Goal: Transaction & Acquisition: Purchase product/service

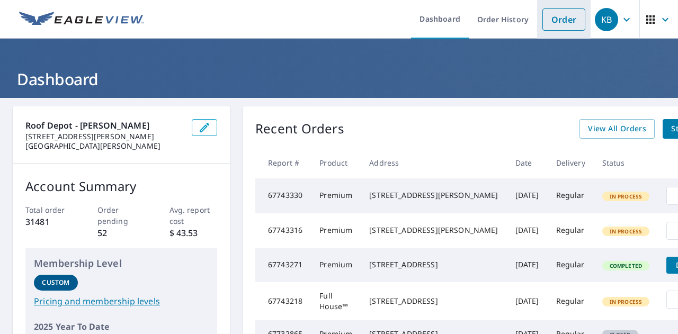
click at [556, 16] on link "Order" at bounding box center [564, 19] width 43 height 22
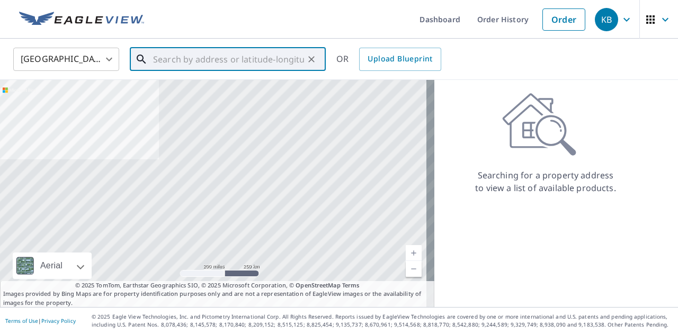
click at [199, 55] on input "text" at bounding box center [228, 60] width 151 height 30
paste input "[STREET_ADDRESS][PERSON_NAME]"
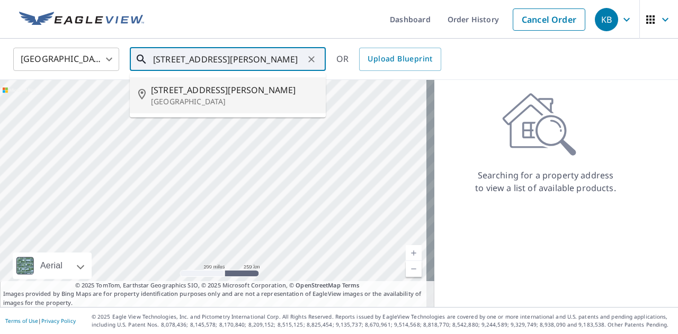
click at [216, 88] on span "[STREET_ADDRESS][PERSON_NAME]" at bounding box center [234, 90] width 166 height 13
type input "[STREET_ADDRESS][PERSON_NAME]"
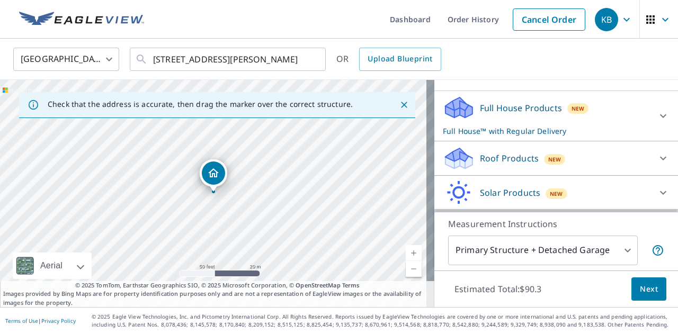
click at [488, 158] on p "Roof Products" at bounding box center [509, 158] width 59 height 13
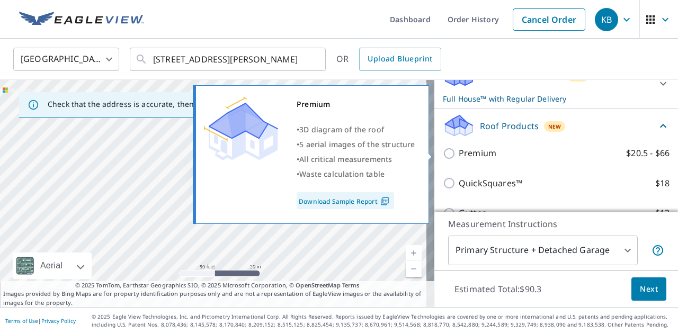
click at [467, 150] on p "Premium" at bounding box center [478, 153] width 38 height 13
click at [459, 150] on input "Premium $20.5 - $66" at bounding box center [451, 153] width 16 height 13
checkbox input "true"
checkbox input "false"
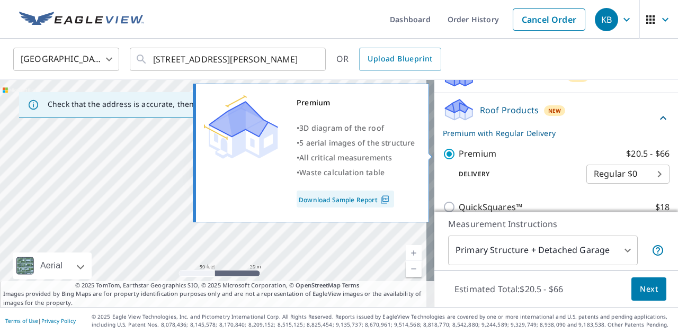
scroll to position [131, 0]
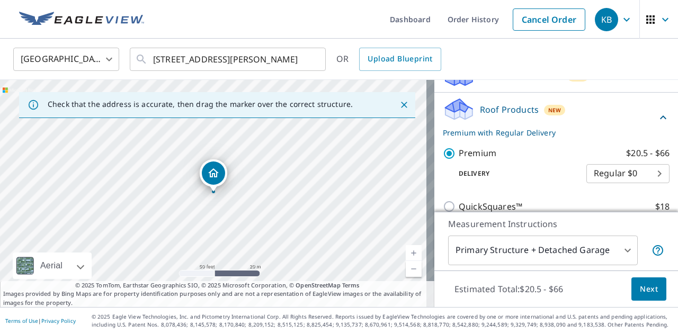
click at [632, 288] on button "Next" at bounding box center [649, 290] width 35 height 24
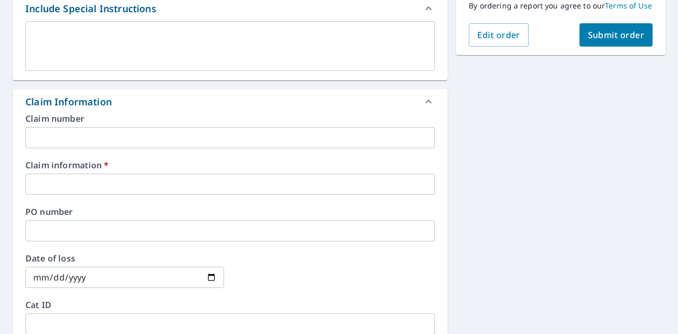
scroll to position [304, 0]
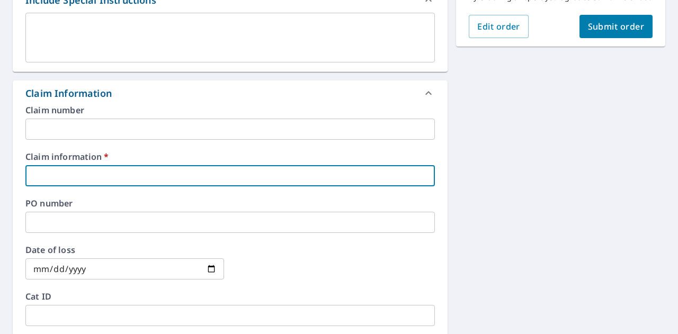
click at [114, 174] on input "text" at bounding box center [230, 175] width 410 height 21
type input "4"
checkbox input "true"
type input "45"
checkbox input "true"
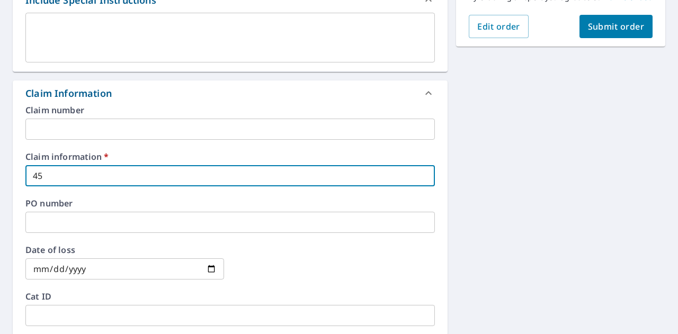
type input "456"
checkbox input "true"
type input "4564"
checkbox input "true"
type input "45642"
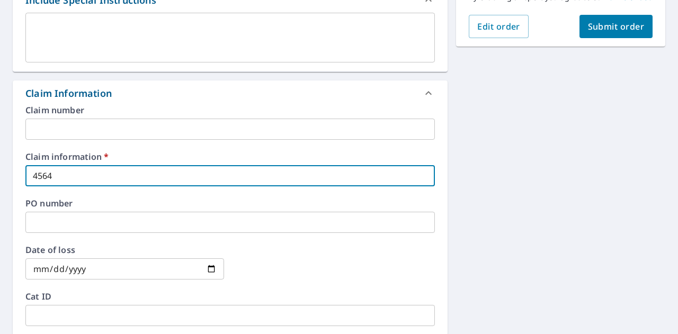
checkbox input "true"
type input "456428"
checkbox input "true"
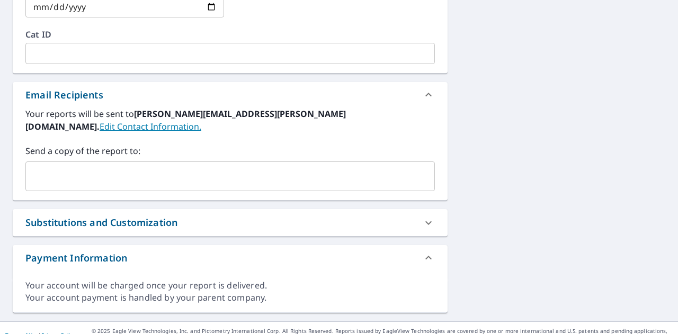
type input "456428"
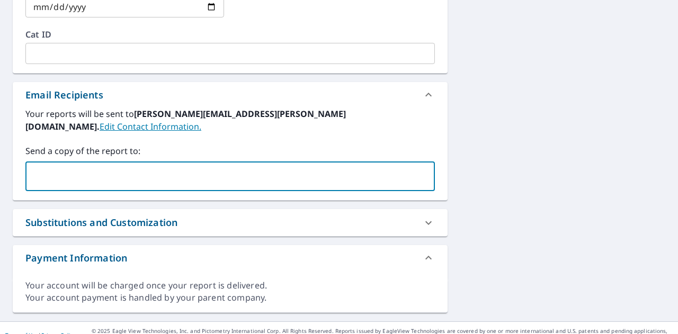
click at [81, 168] on input "text" at bounding box center [222, 176] width 384 height 20
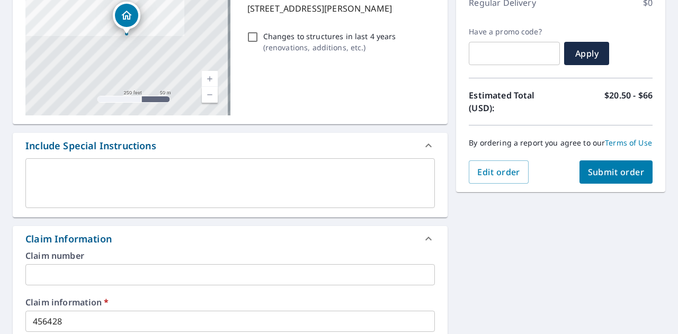
scroll to position [134, 0]
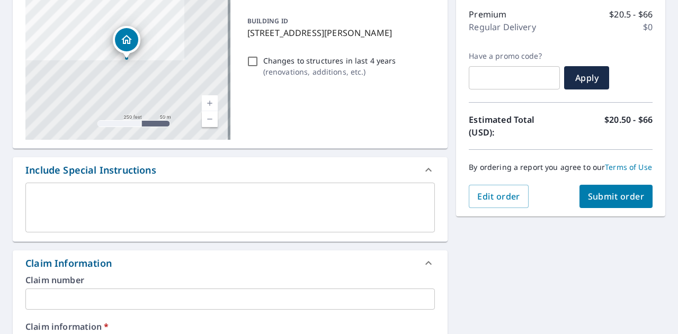
type input "[EMAIL_ADDRESS][PERSON_NAME][DOMAIN_NAME]"
click at [596, 196] on button "Submit order" at bounding box center [617, 196] width 74 height 23
checkbox input "true"
